Goal: Task Accomplishment & Management: Manage account settings

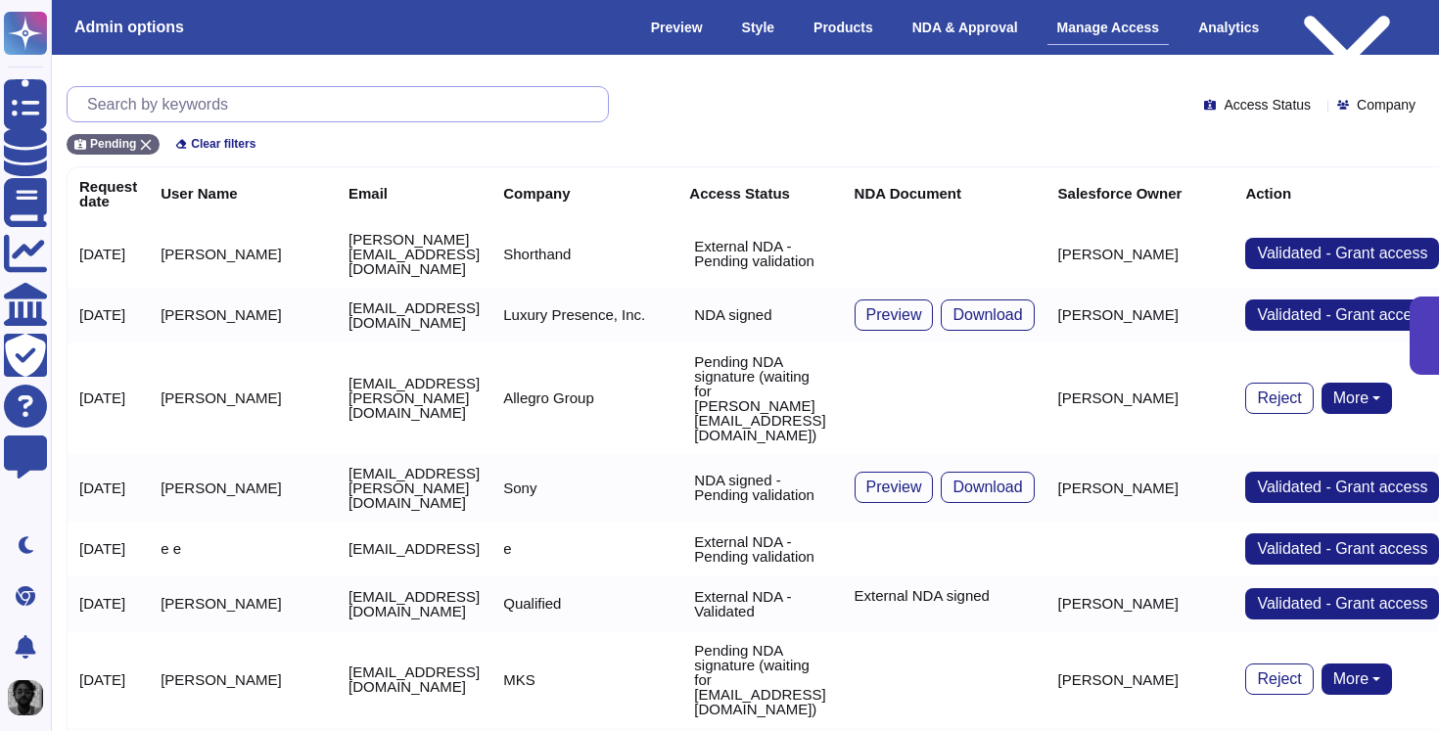
click at [380, 98] on input "text" at bounding box center [342, 104] width 530 height 34
paste input "katlyn@cordova.com"
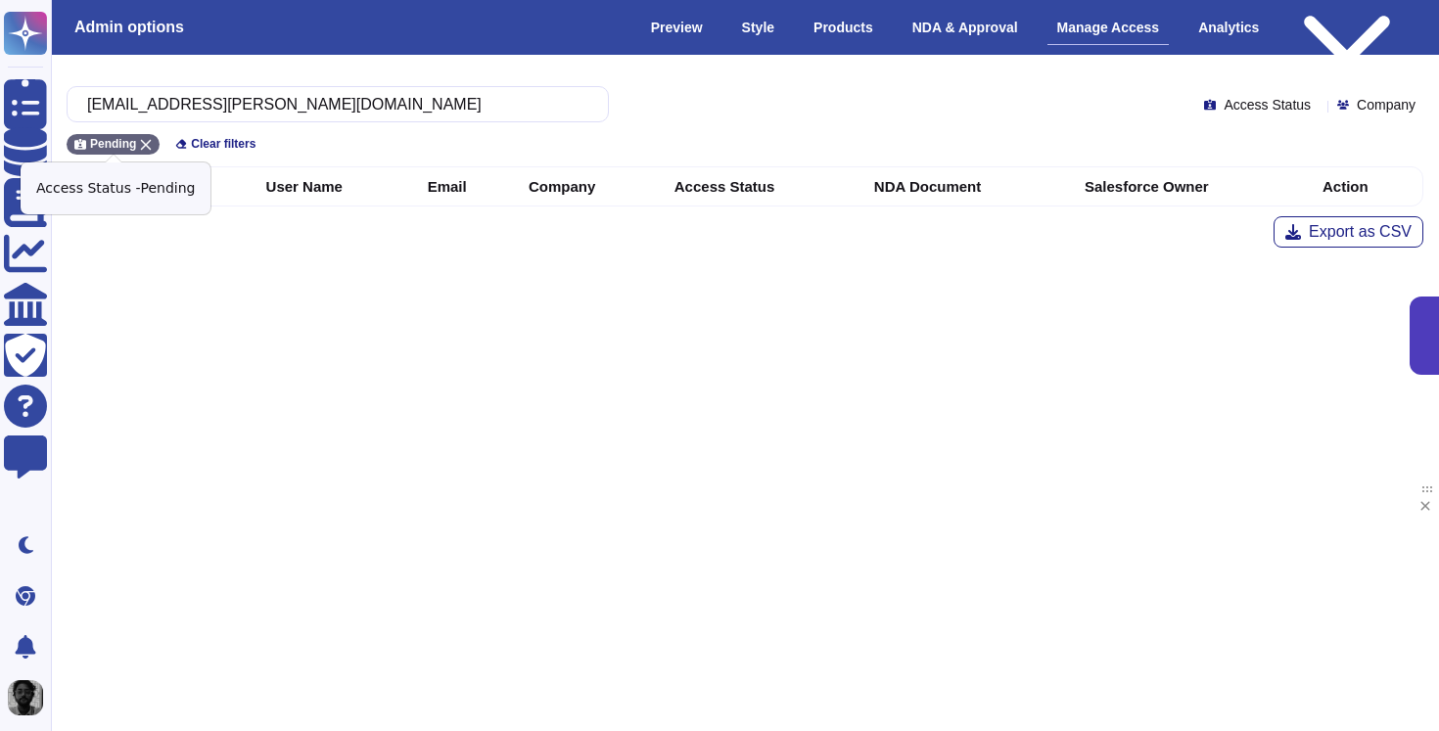
type input "katlyn@cordova.com"
click at [150, 136] on div "Pending" at bounding box center [113, 144] width 93 height 21
